Goal: Find specific page/section: Find specific page/section

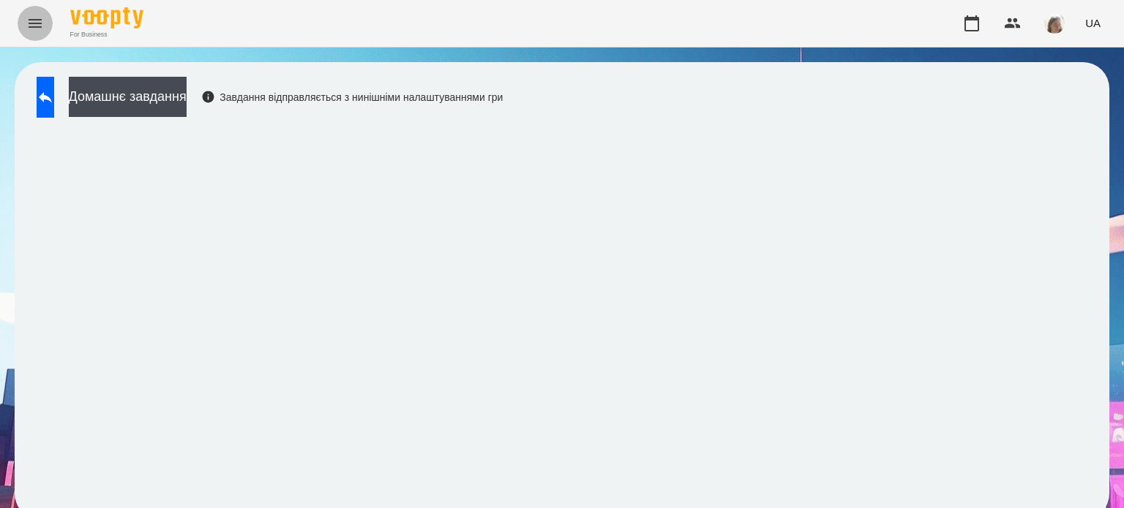
click at [36, 22] on icon "Menu" at bounding box center [35, 24] width 18 height 18
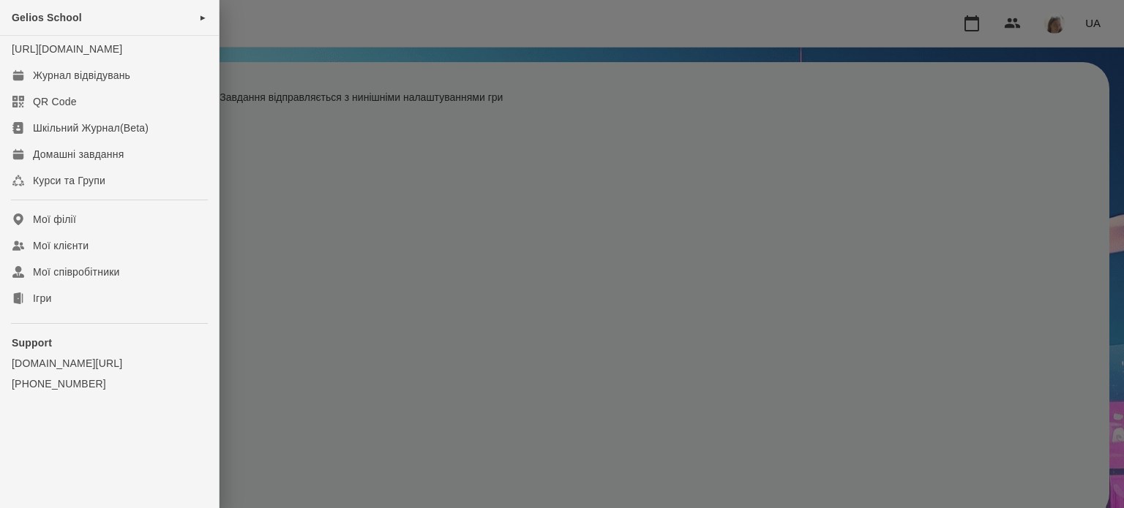
click at [36, 22] on span "Gelios School" at bounding box center [47, 18] width 70 height 12
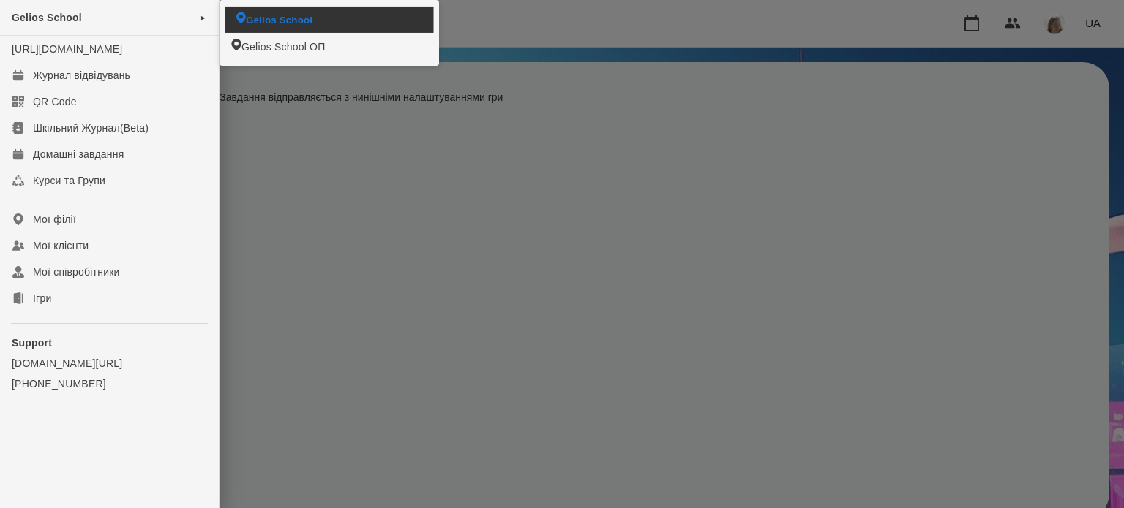
click at [299, 20] on span "Gelios School" at bounding box center [279, 19] width 67 height 14
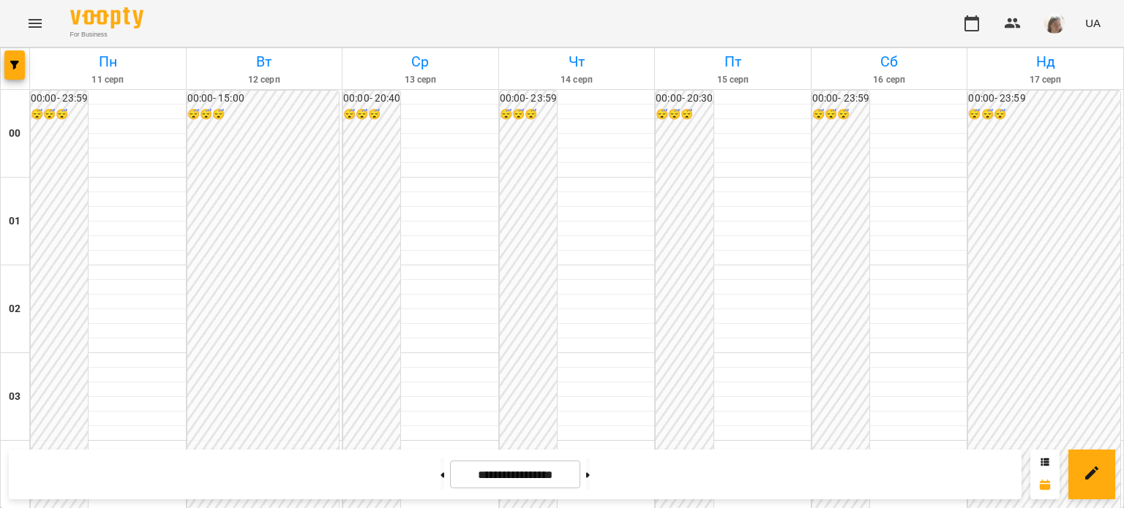
scroll to position [1056, 0]
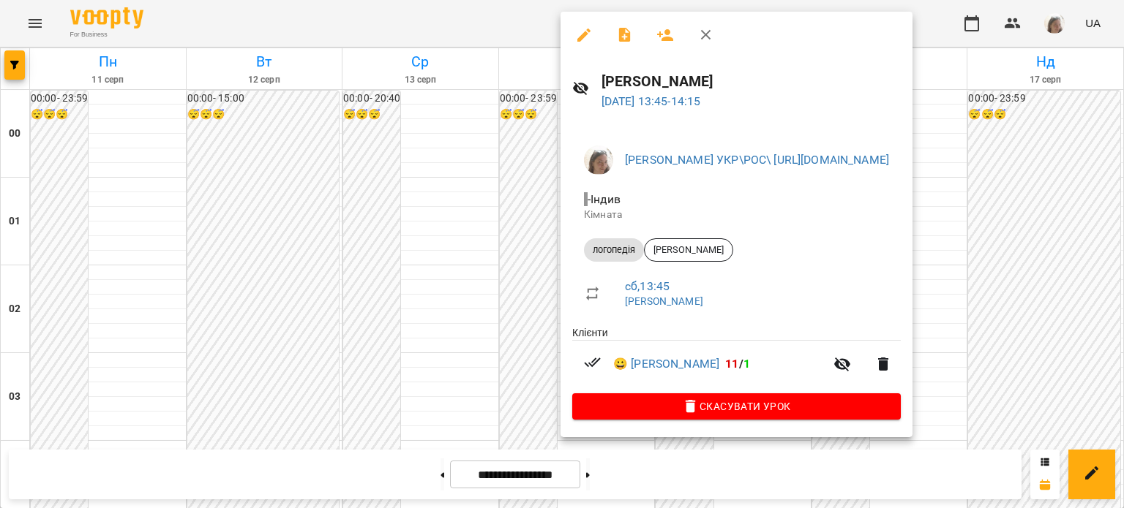
click at [468, 203] on div at bounding box center [562, 254] width 1124 height 508
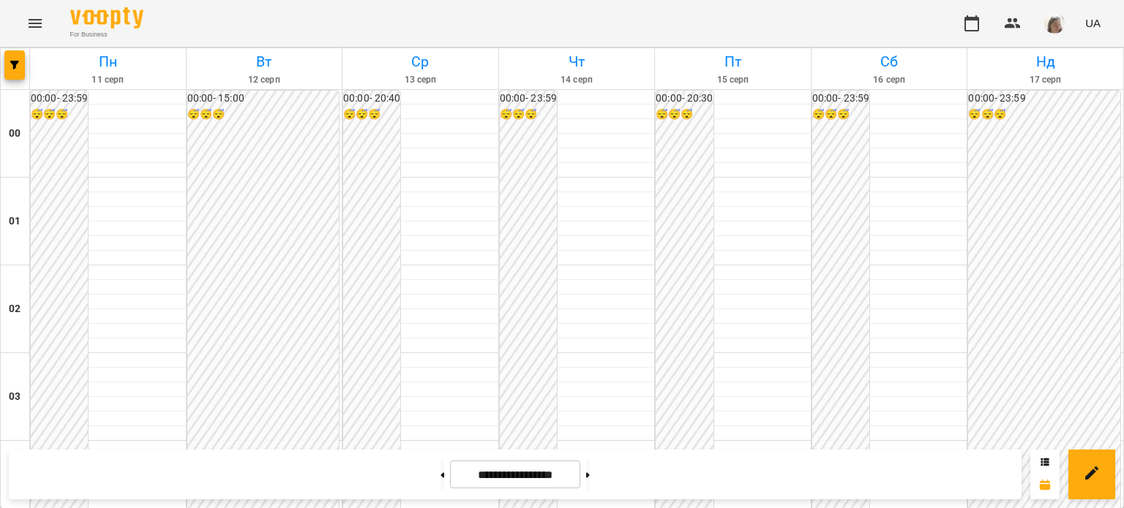
scroll to position [933, 0]
click at [38, 18] on icon "Menu" at bounding box center [35, 24] width 18 height 18
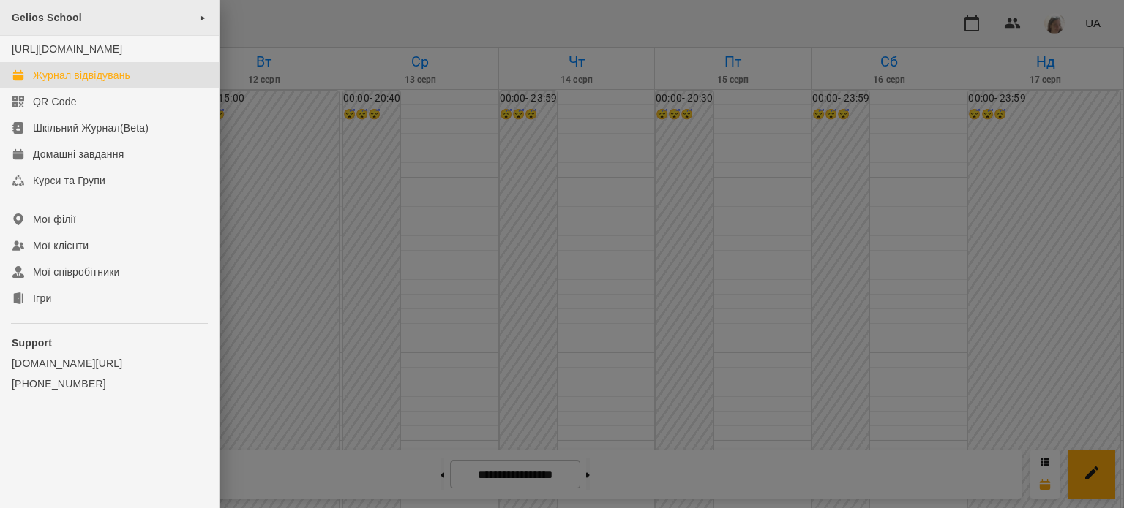
click at [75, 18] on span "Gelios School" at bounding box center [47, 18] width 70 height 12
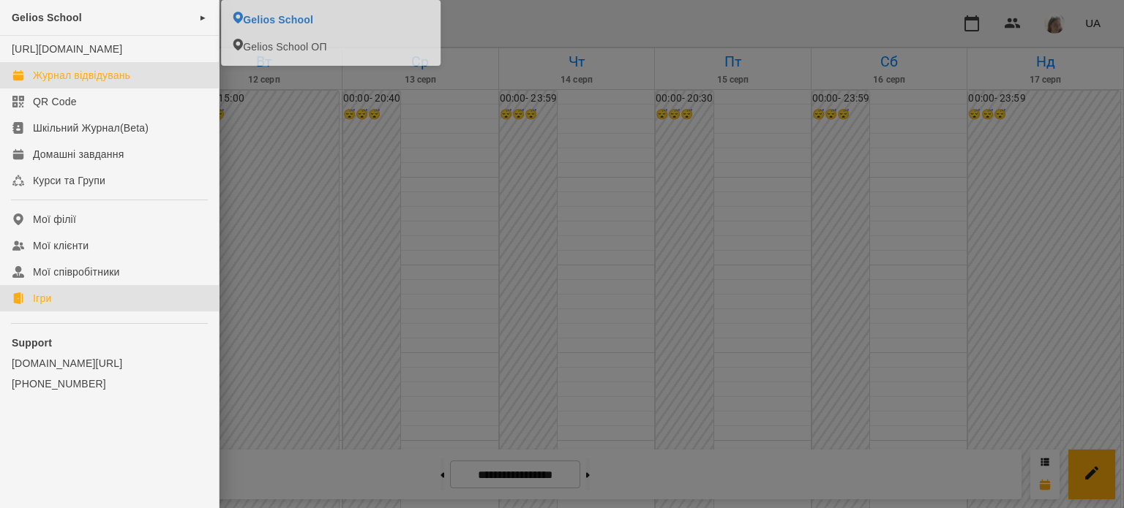
click at [69, 312] on link "Ігри" at bounding box center [109, 298] width 219 height 26
